Goal: Task Accomplishment & Management: Use online tool/utility

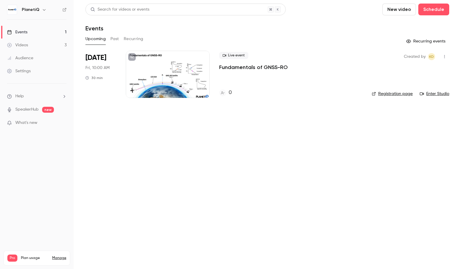
click at [398, 92] on link "Registration page" at bounding box center [392, 94] width 41 height 6
click at [445, 94] on link "Enter Studio" at bounding box center [434, 94] width 29 height 6
click at [237, 66] on p "Fundamentals of GNSS-RO" at bounding box center [253, 67] width 69 height 7
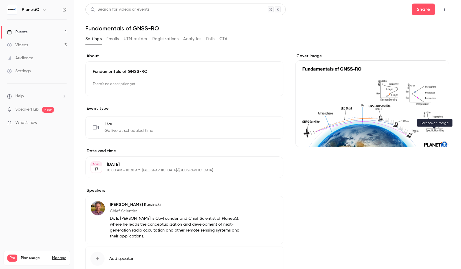
click at [435, 138] on icon "Cover image" at bounding box center [438, 136] width 6 height 5
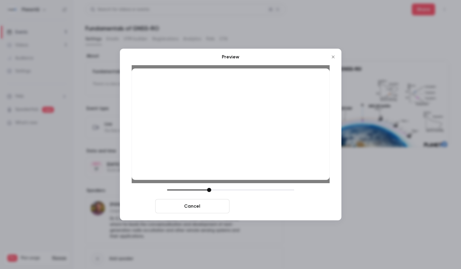
click at [269, 205] on button "Save cover" at bounding box center [269, 206] width 74 height 14
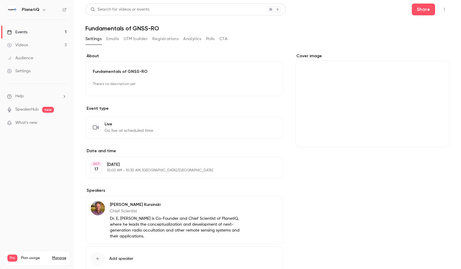
click at [23, 33] on div "Events" at bounding box center [17, 32] width 20 height 6
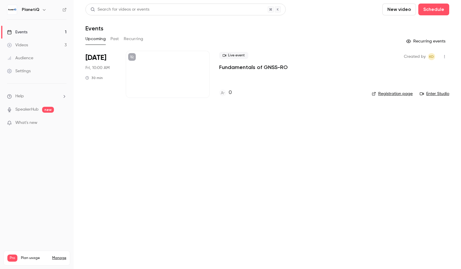
click at [259, 68] on p "Fundamentals of GNSS-RO" at bounding box center [253, 67] width 69 height 7
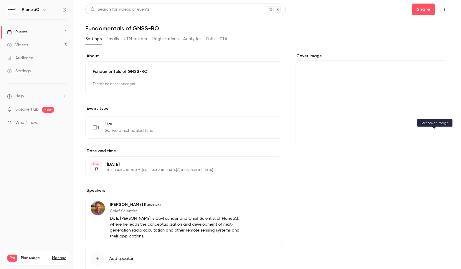
click at [435, 135] on icon "Cover image" at bounding box center [438, 136] width 6 height 5
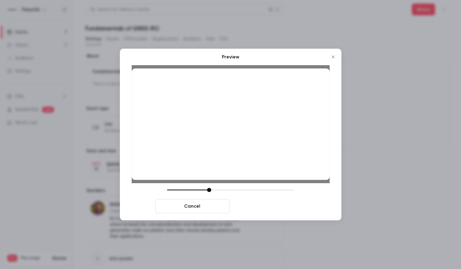
click at [282, 203] on button "Save cover" at bounding box center [269, 206] width 74 height 14
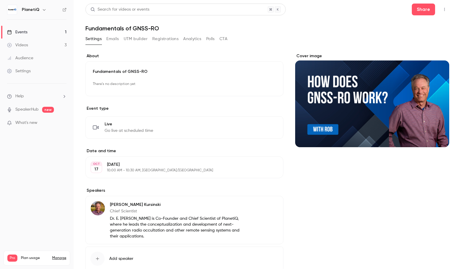
click at [41, 33] on link "Events 1" at bounding box center [37, 32] width 74 height 13
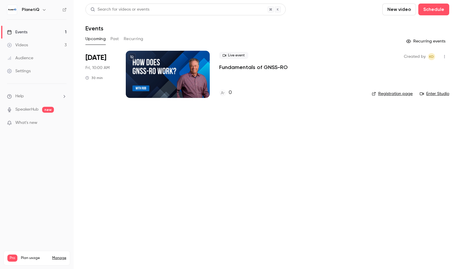
click at [443, 92] on link "Enter Studio" at bounding box center [434, 94] width 29 height 6
click at [253, 267] on main "Search for videos or events New video Schedule Events Upcoming Past Recurring R…" at bounding box center [267, 134] width 387 height 269
click at [27, 47] on div "Videos" at bounding box center [17, 45] width 21 height 6
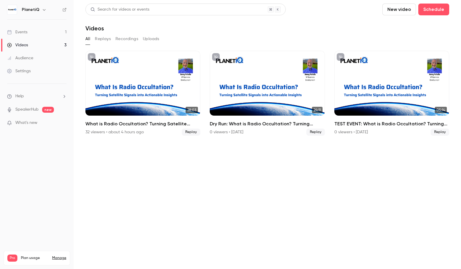
click at [25, 34] on div "Events" at bounding box center [17, 32] width 20 height 6
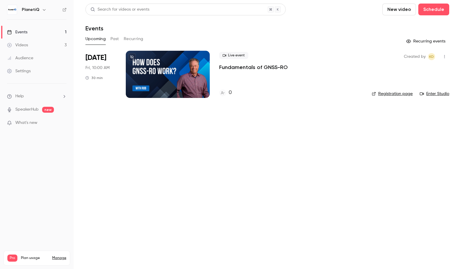
click at [112, 39] on button "Past" at bounding box center [114, 38] width 9 height 9
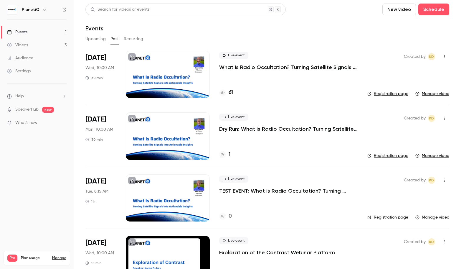
click at [128, 39] on button "Recurring" at bounding box center [134, 38] width 20 height 9
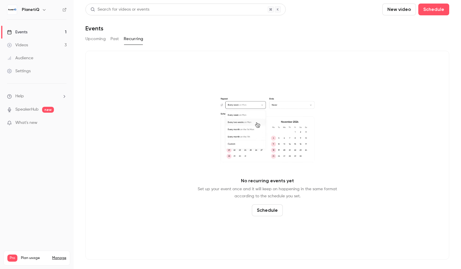
click at [99, 41] on button "Upcoming" at bounding box center [95, 38] width 20 height 9
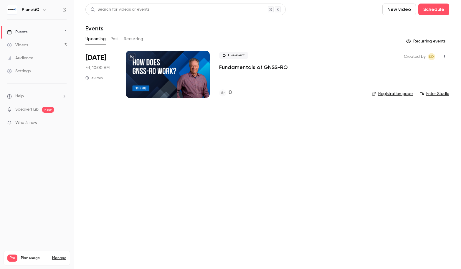
click at [23, 59] on div "Audience" at bounding box center [20, 58] width 26 height 6
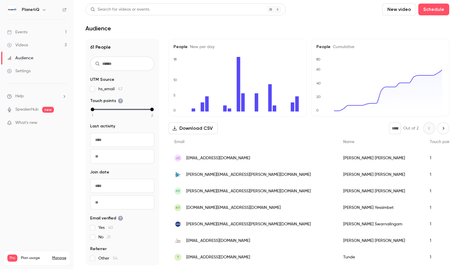
click at [24, 34] on div "Events" at bounding box center [17, 32] width 20 height 6
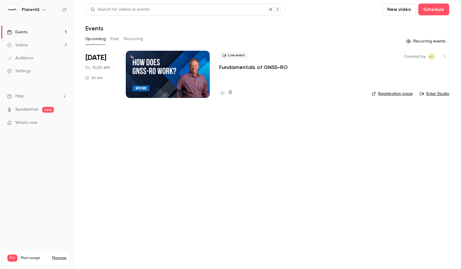
click at [117, 39] on button "Past" at bounding box center [114, 38] width 9 height 9
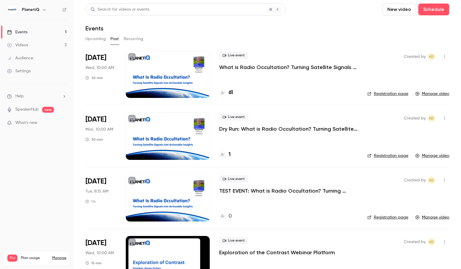
click at [223, 65] on p "What is Radio Occultation? Turning Satellite Signals into Actionable Insights" at bounding box center [288, 67] width 139 height 7
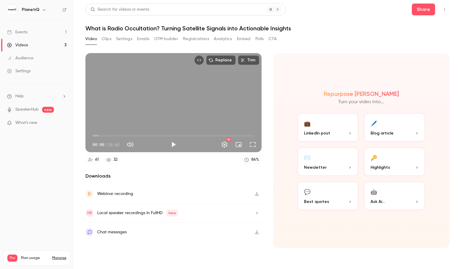
click at [257, 38] on button "Polls" at bounding box center [259, 38] width 9 height 9
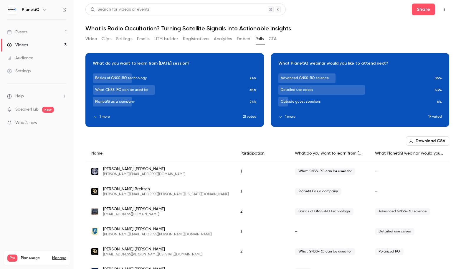
click at [31, 34] on link "Events 1" at bounding box center [37, 32] width 74 height 13
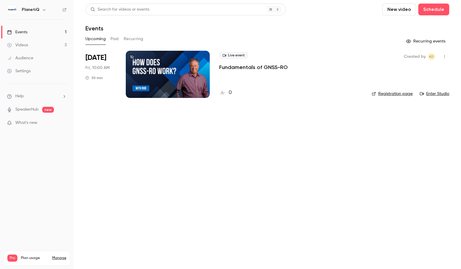
click at [222, 67] on p "Fundamentals of GNSS-RO" at bounding box center [253, 67] width 69 height 7
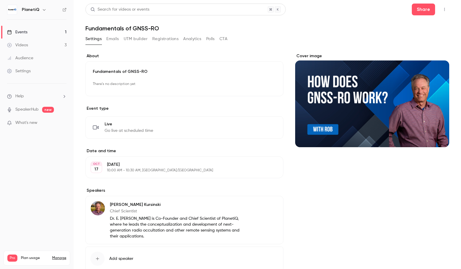
click at [436, 137] on icon "Cover image" at bounding box center [438, 136] width 4 height 4
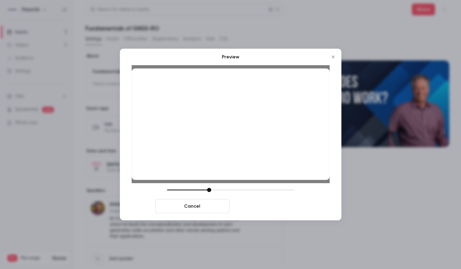
click at [252, 203] on button "Save cover" at bounding box center [269, 206] width 74 height 14
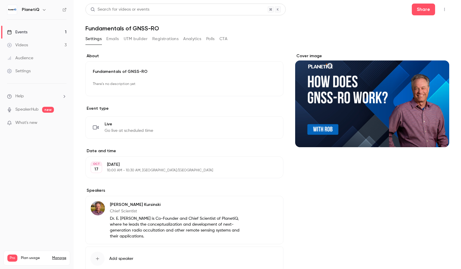
click at [41, 29] on link "Events 1" at bounding box center [37, 32] width 74 height 13
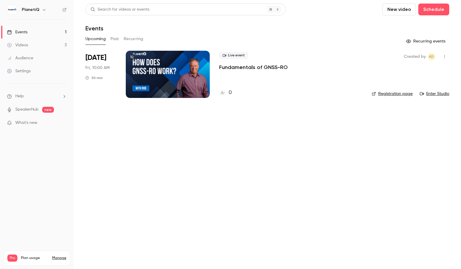
click at [444, 94] on link "Enter Studio" at bounding box center [434, 94] width 29 height 6
click at [116, 38] on button "Past" at bounding box center [114, 38] width 9 height 9
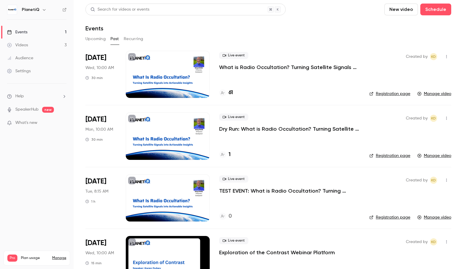
click at [237, 67] on p "What is Radio Occultation? Turning Satellite Signals into Actionable Insights" at bounding box center [289, 67] width 141 height 7
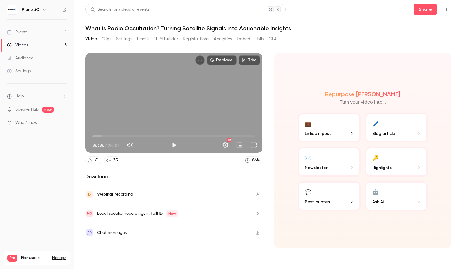
click at [259, 38] on button "Polls" at bounding box center [259, 38] width 9 height 9
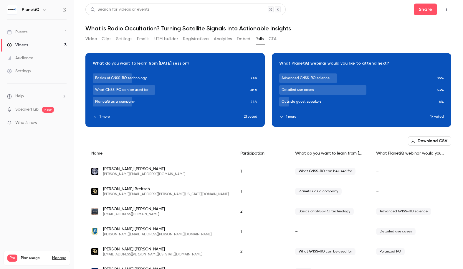
click at [422, 143] on button "Download CSV" at bounding box center [429, 140] width 43 height 9
